Goal: Task Accomplishment & Management: Manage account settings

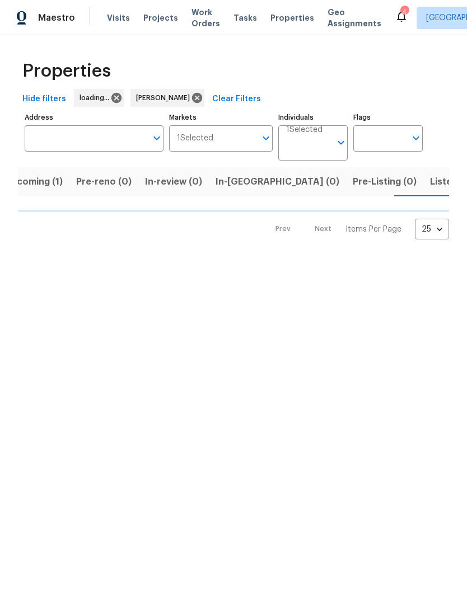
scroll to position [0, 21]
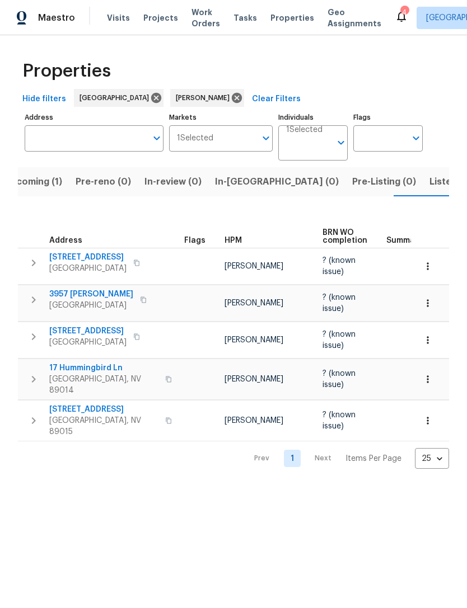
click at [237, 183] on span "In-reno (0)" at bounding box center [277, 182] width 124 height 16
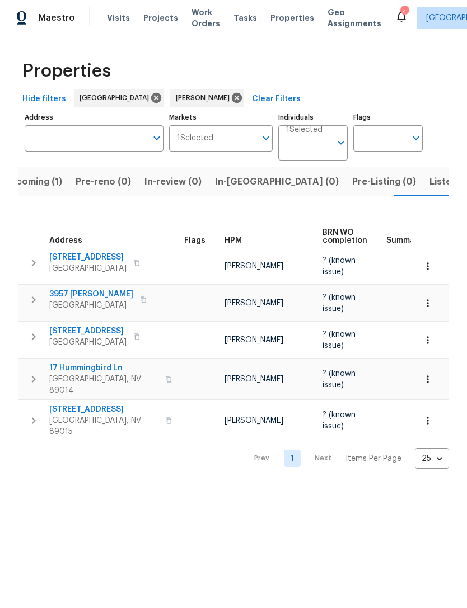
click at [112, 252] on span "2608 Matogroso Ln" at bounding box center [87, 257] width 77 height 11
click at [243, 186] on span "In-reno (0)" at bounding box center [277, 182] width 124 height 16
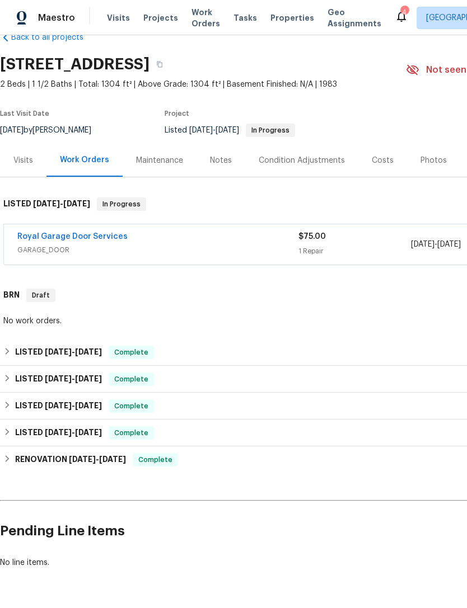
scroll to position [26, 0]
click at [96, 240] on link "Royal Garage Door Services" at bounding box center [72, 237] width 110 height 8
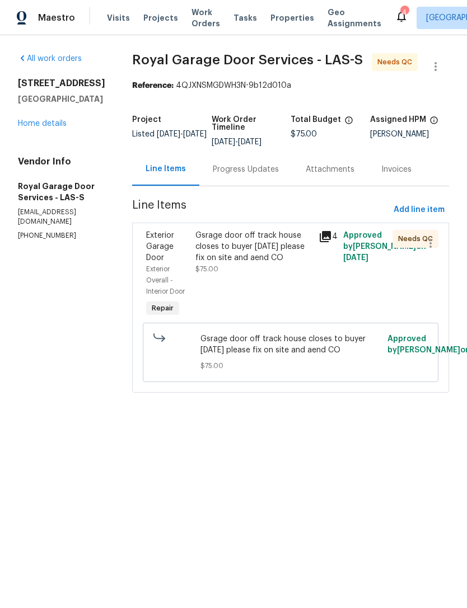
click at [270, 255] on div "Gsrage door off track house closes to buyer [DATE] please fix on site and aend …" at bounding box center [253, 247] width 116 height 34
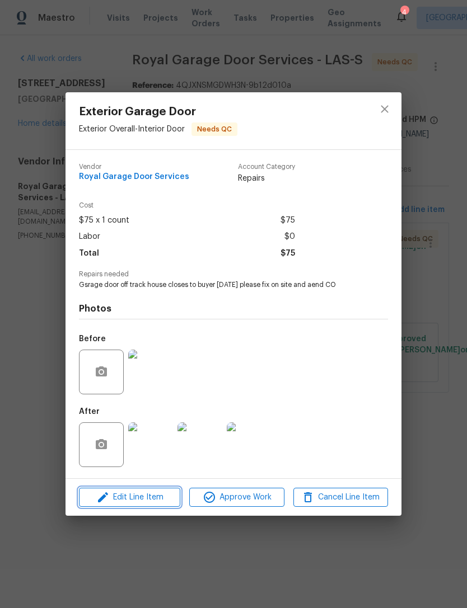
click at [155, 503] on span "Edit Line Item" at bounding box center [129, 498] width 95 height 14
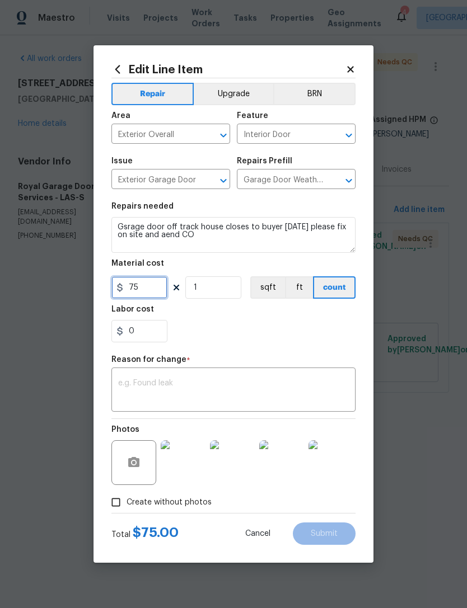
click at [149, 283] on input "75" at bounding box center [139, 287] width 56 height 22
click at [158, 296] on input "75" at bounding box center [139, 287] width 56 height 22
type input "265"
click at [136, 391] on textarea at bounding box center [233, 390] width 230 height 23
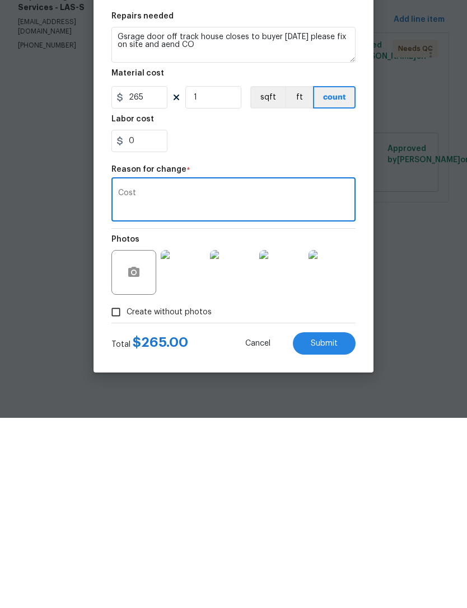
type textarea "Cost"
click at [331, 530] on span "Submit" at bounding box center [323, 534] width 27 height 8
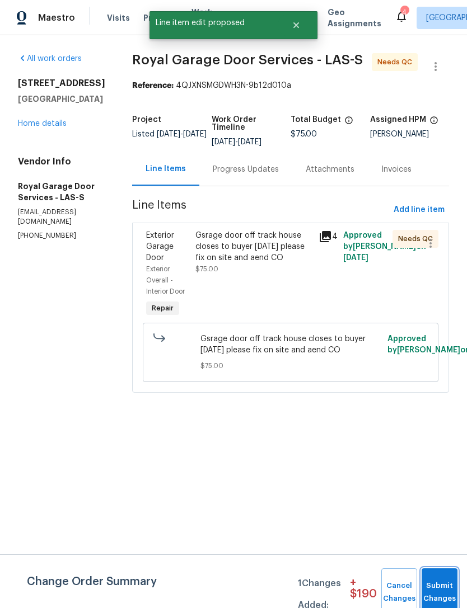
click at [436, 582] on button "Submit Changes" at bounding box center [439, 592] width 36 height 48
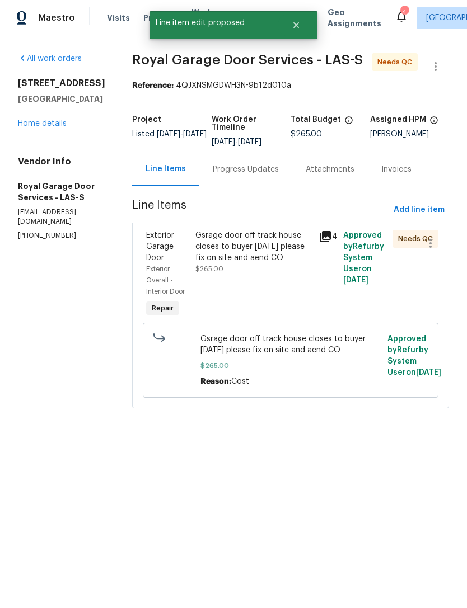
click at [256, 255] on div "Gsrage door off track house closes to buyer tomorrow please fix on site and aen…" at bounding box center [253, 247] width 116 height 34
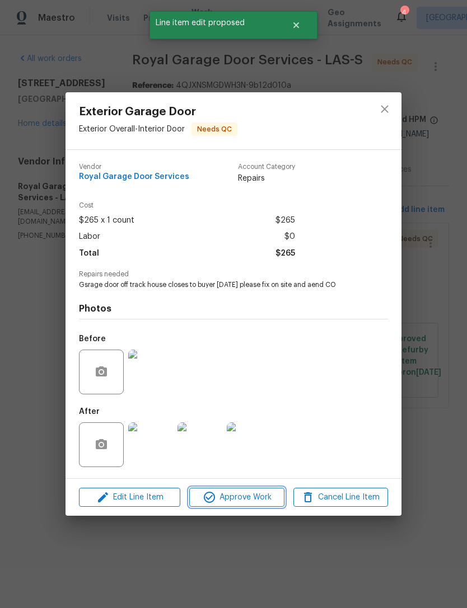
click at [258, 502] on span "Approve Work" at bounding box center [236, 498] width 88 height 14
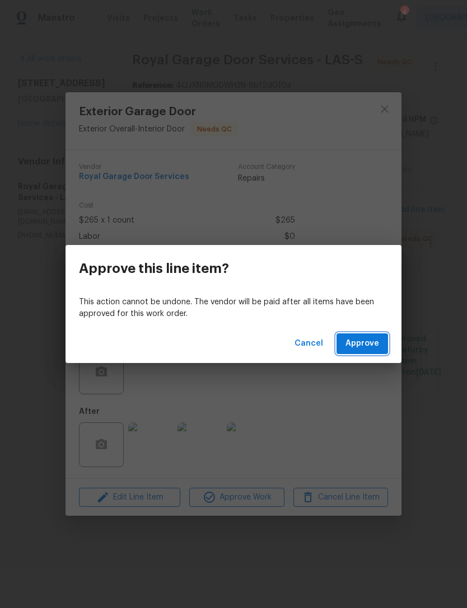
click at [369, 346] on span "Approve" at bounding box center [362, 344] width 34 height 14
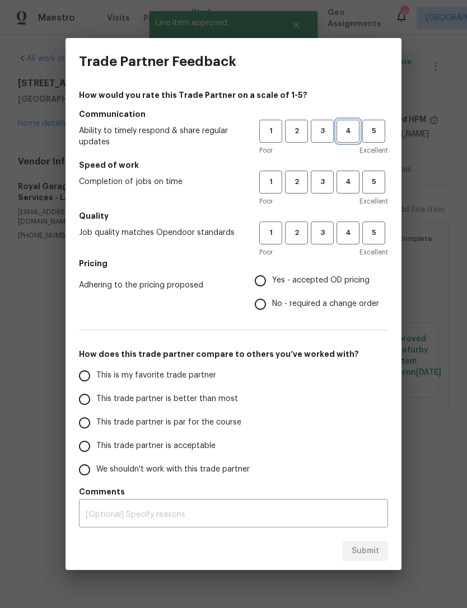
click at [348, 126] on span "4" at bounding box center [347, 131] width 21 height 13
click at [348, 182] on span "4" at bounding box center [347, 182] width 21 height 13
click at [346, 233] on span "4" at bounding box center [347, 233] width 21 height 13
click at [266, 286] on input "Yes - accepted OD pricing" at bounding box center [259, 280] width 23 height 23
radio input "true"
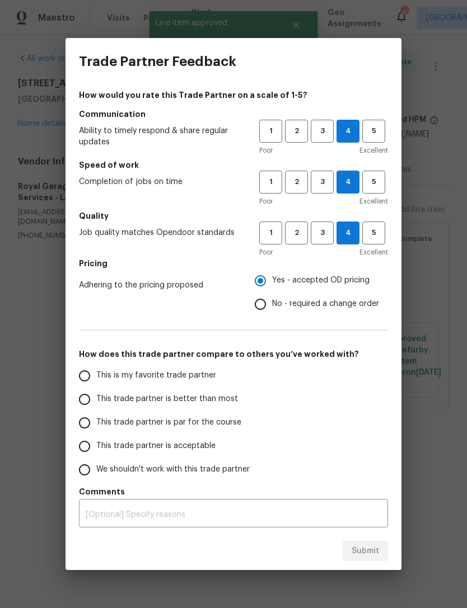
click at [85, 402] on input "This trade partner is better than most" at bounding box center [84, 399] width 23 height 23
click at [375, 554] on span "Submit" at bounding box center [364, 551] width 27 height 14
radio input "true"
